Goal: Go to known website: Go to known website

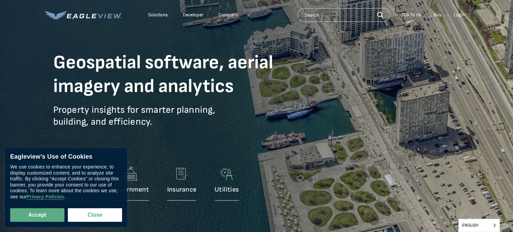
click at [103, 20] on div "Solutions Developer Company" at bounding box center [143, 15] width 197 height 14
click at [104, 15] on icon at bounding box center [83, 15] width 77 height 8
drag, startPoint x: 456, startPoint y: 15, endPoint x: 457, endPoint y: 20, distance: 5.5
click at [458, 20] on li "Login" at bounding box center [459, 15] width 18 height 10
click at [457, 16] on div "Login" at bounding box center [459, 15] width 11 height 6
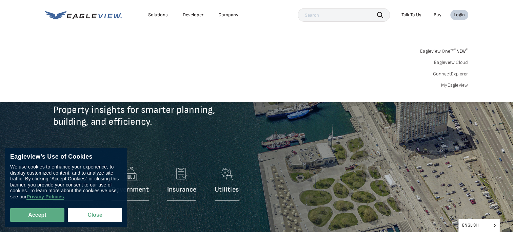
click at [455, 89] on div "Search Products Login" at bounding box center [256, 70] width 513 height 64
click at [446, 86] on link "MyEagleview" at bounding box center [454, 85] width 27 height 6
